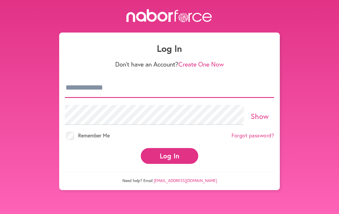
click at [134, 89] on input "email" at bounding box center [169, 88] width 209 height 20
type input "**********"
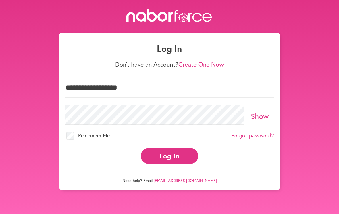
click at [170, 150] on button "Log In" at bounding box center [170, 156] width 58 height 16
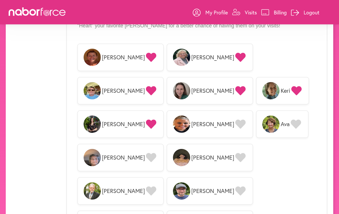
scroll to position [462, 0]
click at [163, 144] on span "Nancy" at bounding box center [120, 158] width 87 height 28
click at [101, 149] on img at bounding box center [92, 157] width 17 height 17
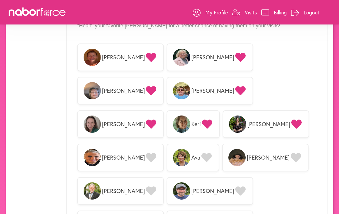
scroll to position [463, 0]
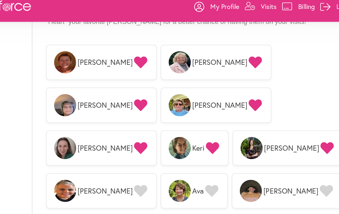
click at [156, 85] on icon at bounding box center [151, 89] width 10 height 9
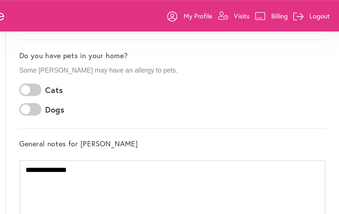
click at [304, 13] on p "Logout" at bounding box center [312, 12] width 16 height 7
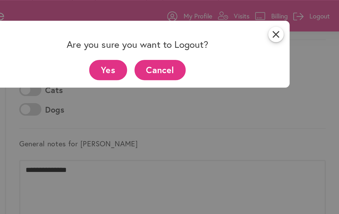
scroll to position [147, 0]
click at [132, 59] on button "Yes" at bounding box center [147, 55] width 30 height 16
